Goal: Task Accomplishment & Management: Manage account settings

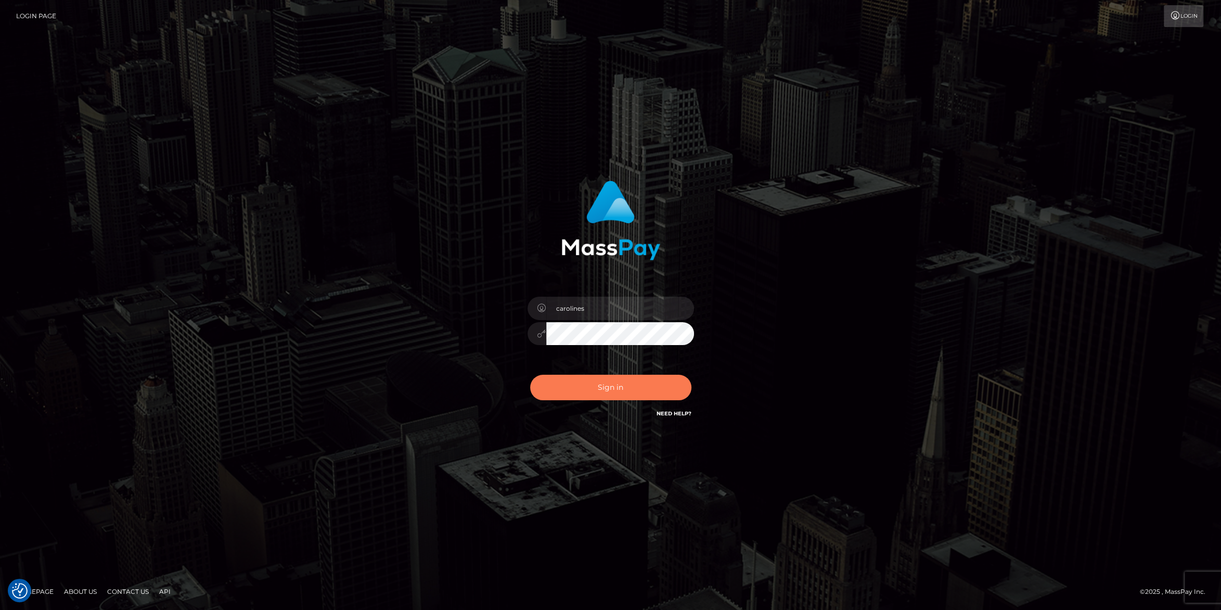
drag, startPoint x: 579, startPoint y: 386, endPoint x: 891, endPoint y: 204, distance: 360.7
click at [583, 386] on button "Sign in" at bounding box center [610, 387] width 161 height 25
click at [631, 389] on button "Sign in" at bounding box center [610, 387] width 161 height 25
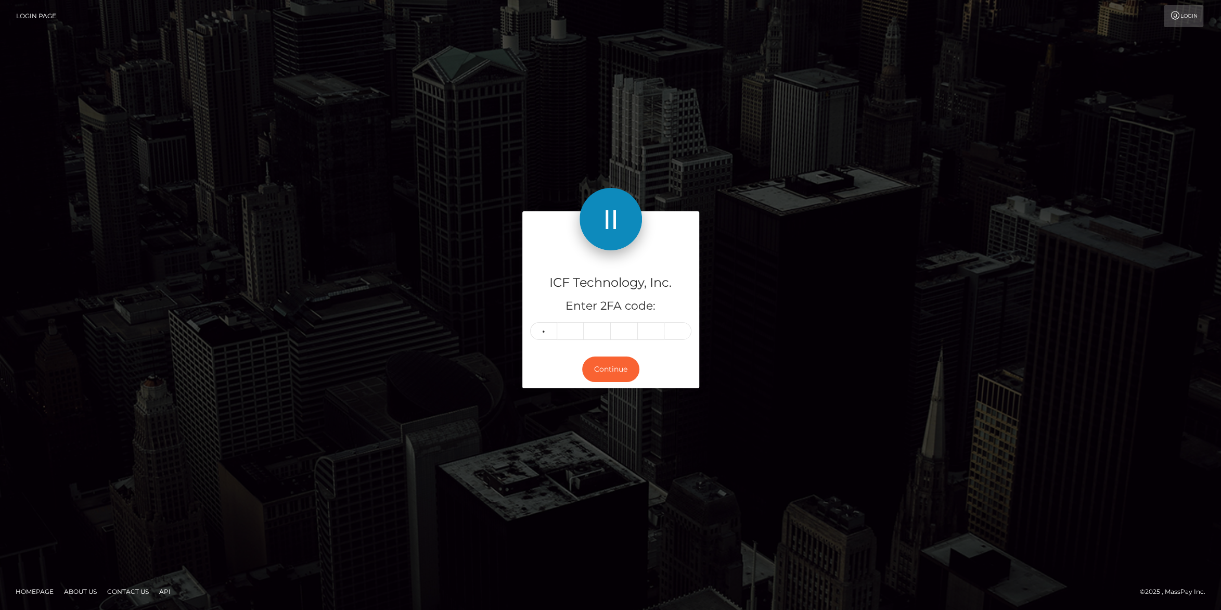
type input "7"
type input "5"
type input "8"
type input "0"
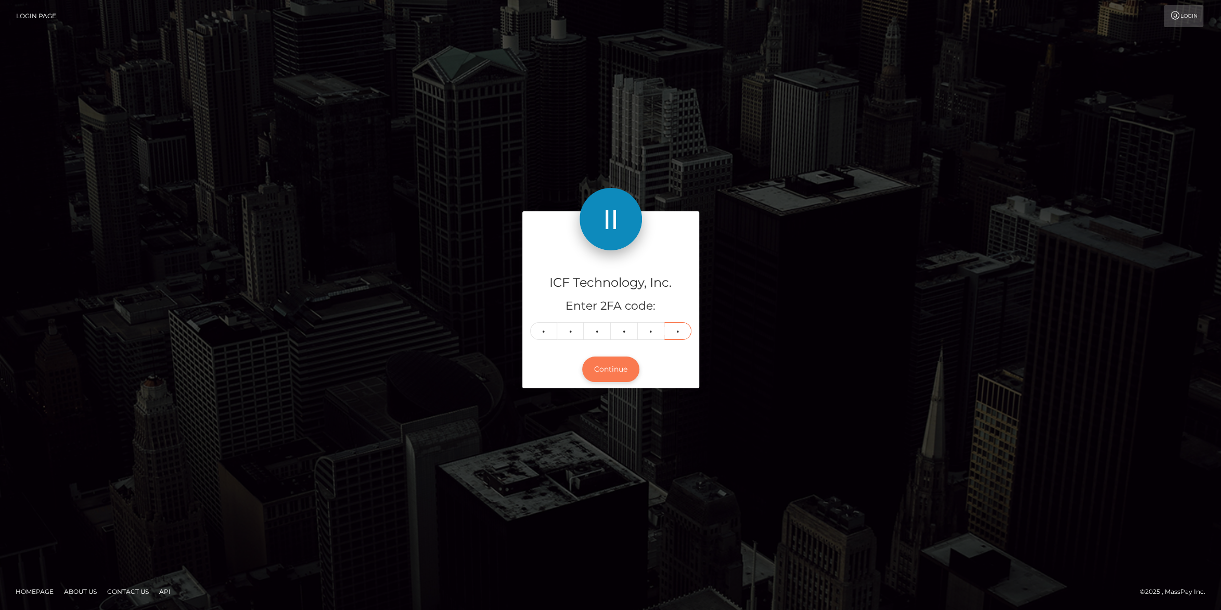
type input "2"
drag, startPoint x: 599, startPoint y: 372, endPoint x: 777, endPoint y: 317, distance: 186.6
click at [601, 371] on button "Continue" at bounding box center [610, 368] width 57 height 25
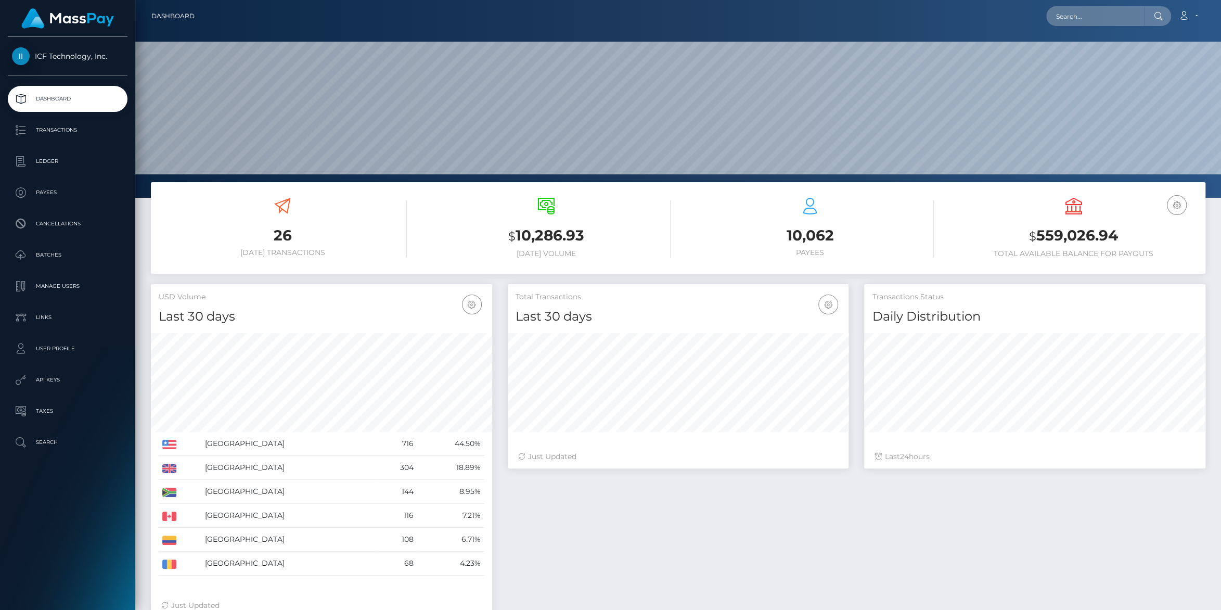
scroll to position [184, 341]
click at [43, 192] on p "Payees" at bounding box center [67, 193] width 111 height 16
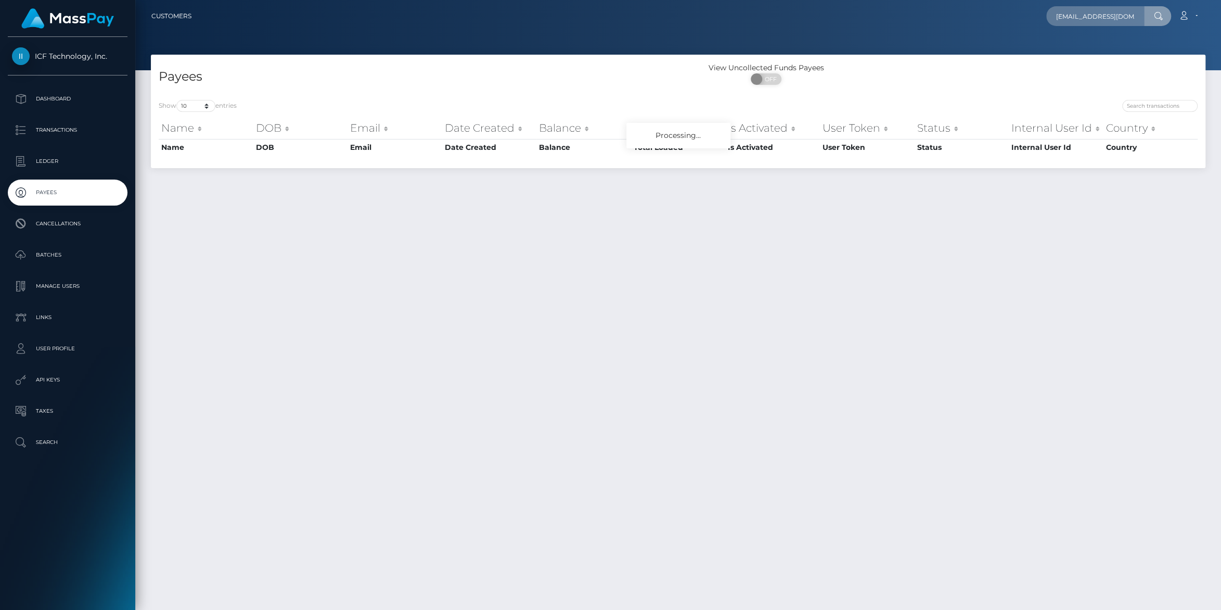
scroll to position [0, 14]
type input "[EMAIL_ADDRESS][DOMAIN_NAME]"
click at [1080, 55] on link "MARIA ALEJANDRA GOMEZ QUEVEDO" at bounding box center [1114, 53] width 136 height 19
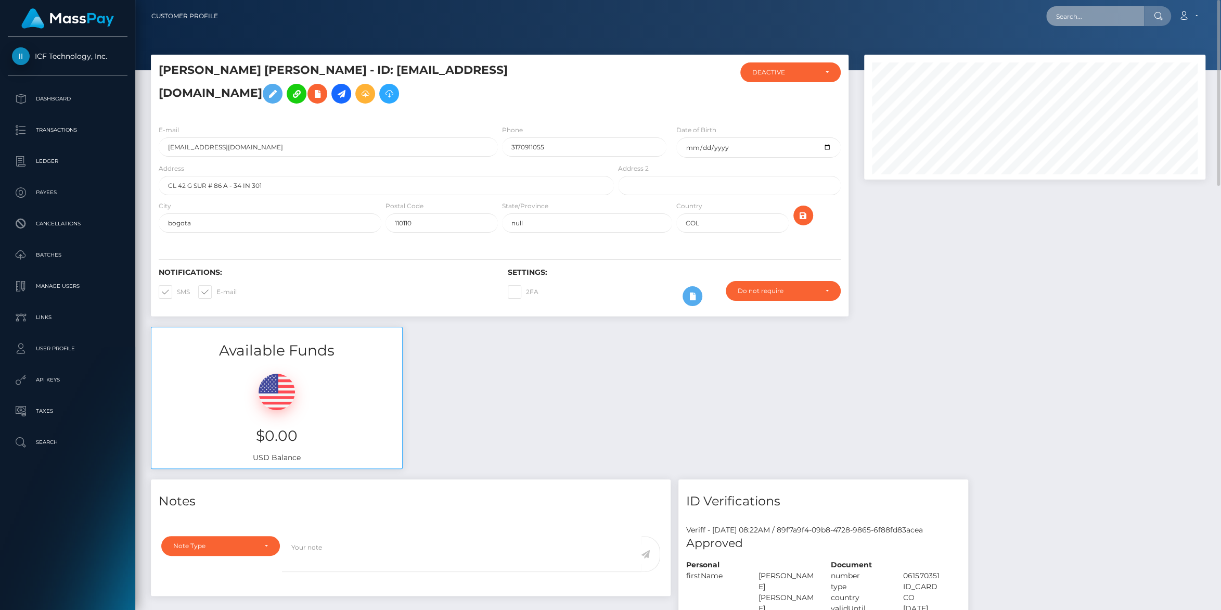
click at [1050, 10] on input "text" at bounding box center [1095, 16] width 98 height 20
paste input "Alejamaria1974310@gmail.com"
type input "Alejamaria1974310@gmail.com"
drag, startPoint x: 160, startPoint y: 94, endPoint x: 353, endPoint y: 93, distance: 193.5
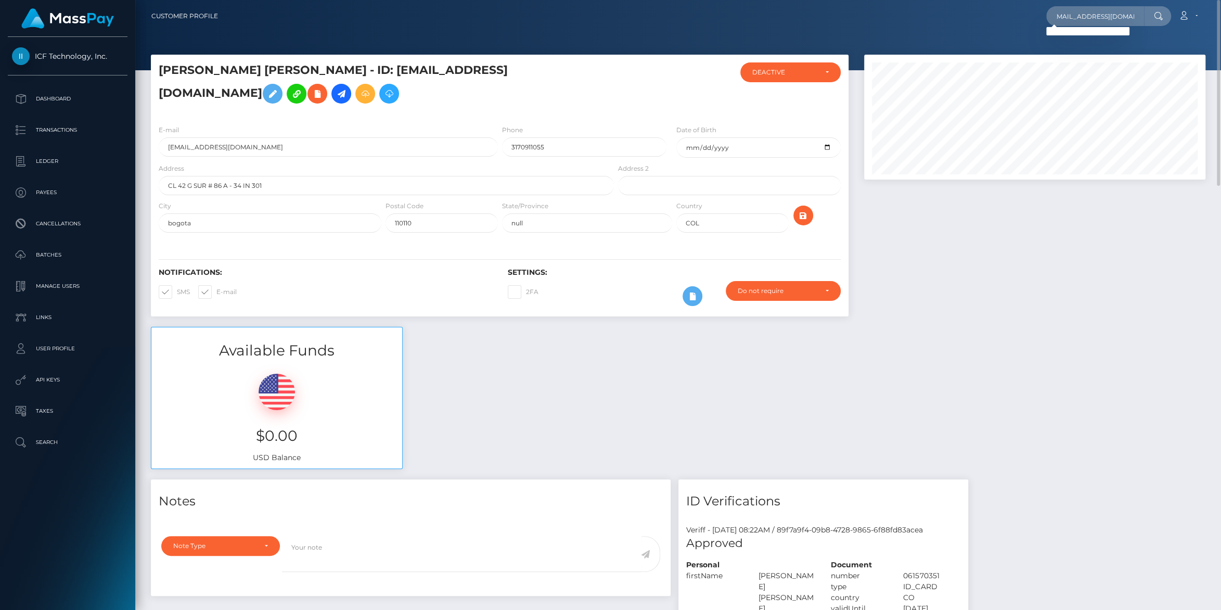
click at [353, 93] on h5 "MARIA ALEJANDRA GOMEZ QUEVEDO - ID: alejandragomezz520@gmail.com" at bounding box center [384, 85] width 450 height 46
copy h5 "alejandragomezz520@gmail.com"
click at [173, 46] on div at bounding box center [678, 35] width 1086 height 70
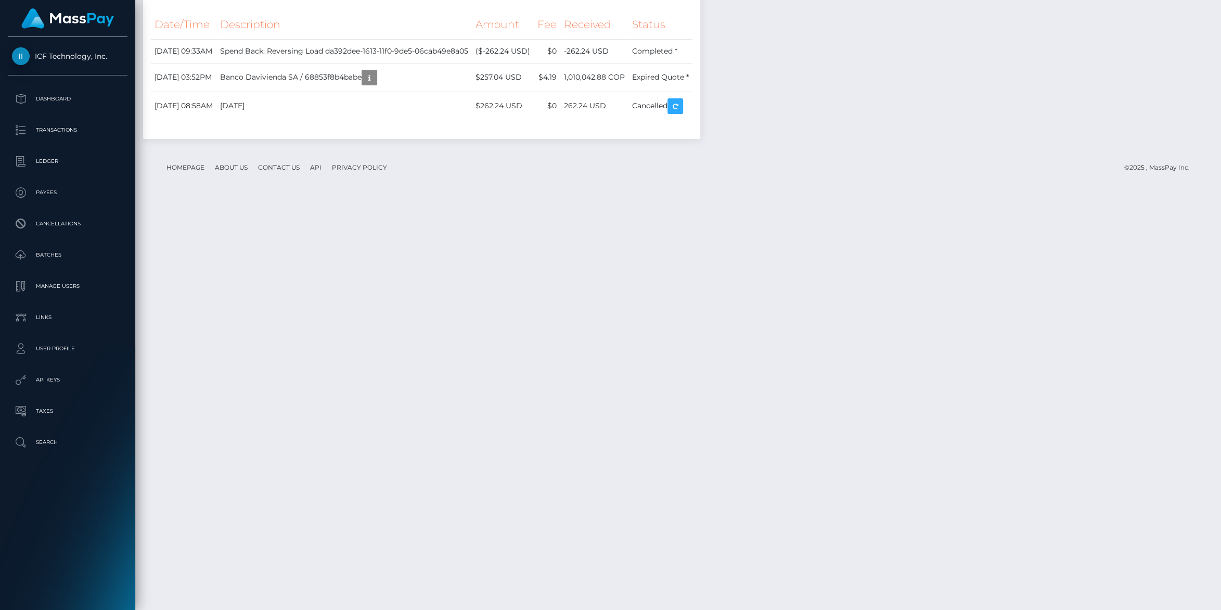
scroll to position [1395, 0]
